Goal: Information Seeking & Learning: Learn about a topic

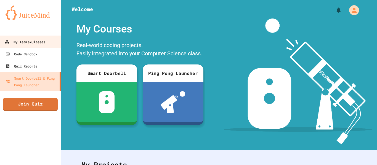
click at [29, 42] on div "My Teams/Classes" at bounding box center [25, 42] width 41 height 7
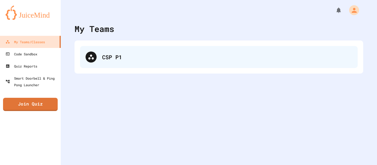
click at [129, 52] on div "CSP P1" at bounding box center [219, 57] width 278 height 22
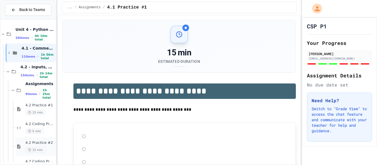
click at [38, 141] on span "4.2 Practice #2" at bounding box center [39, 143] width 29 height 5
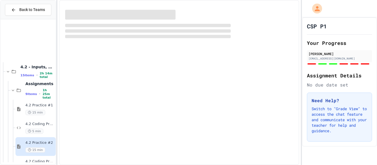
scroll to position [62, 0]
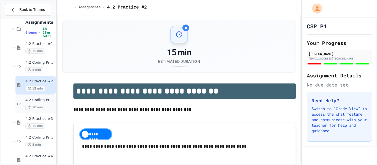
click at [45, 99] on span "4.2 Coding Practice #2" at bounding box center [39, 100] width 29 height 5
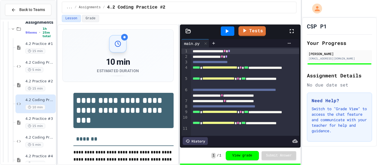
click at [290, 26] on div at bounding box center [294, 31] width 12 height 15
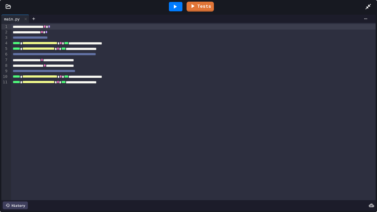
click at [370, 5] on icon at bounding box center [368, 6] width 7 height 7
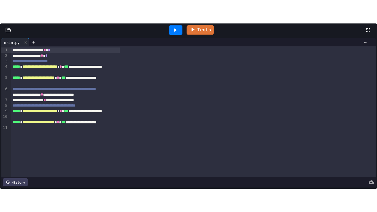
scroll to position [140, 0]
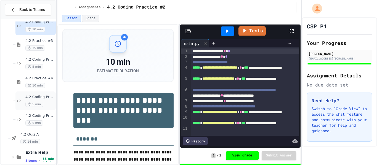
click at [37, 101] on div "4.2 Coding Practice #4 5 min" at bounding box center [39, 101] width 29 height 12
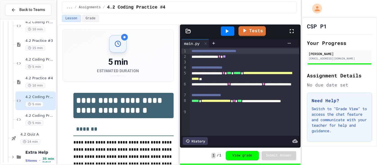
click at [293, 31] on icon at bounding box center [291, 31] width 7 height 7
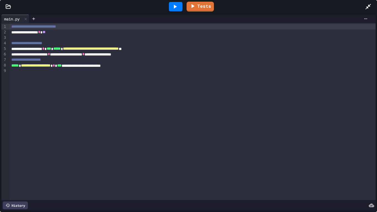
click at [176, 10] on div at bounding box center [176, 6] width 14 height 9
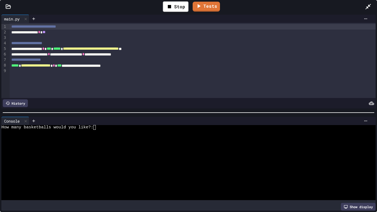
click at [84, 131] on div at bounding box center [186, 132] width 370 height 5
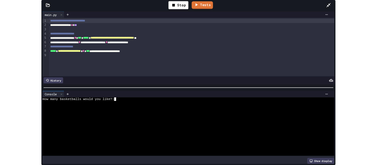
scroll to position [100, 0]
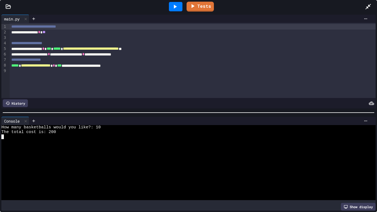
click at [369, 3] on icon at bounding box center [368, 6] width 7 height 7
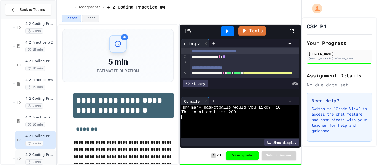
click at [42, 158] on div "4.2 Coding Practice #5 5 min" at bounding box center [39, 159] width 29 height 12
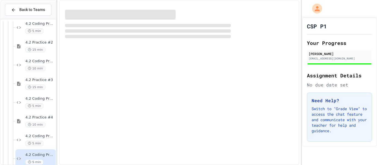
scroll to position [94, 0]
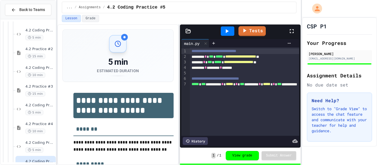
click at [291, 30] on icon at bounding box center [291, 31] width 7 height 7
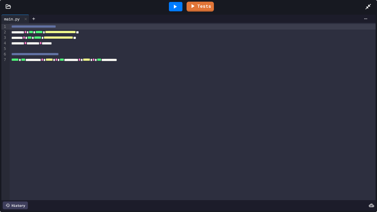
click at [170, 7] on div at bounding box center [176, 6] width 14 height 9
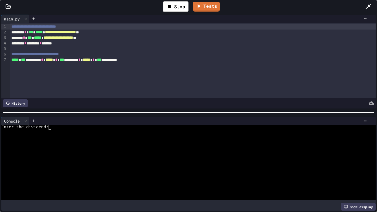
click at [70, 127] on div "Enter the dividend:" at bounding box center [186, 127] width 370 height 5
